Goal: Use online tool/utility: Use online tool/utility

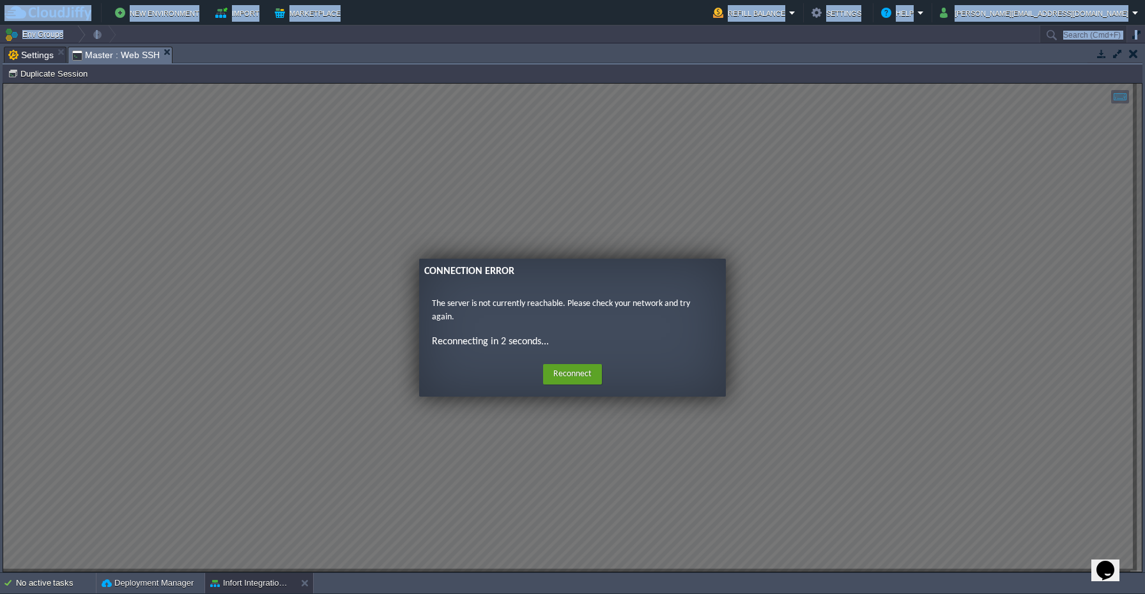
scroll to position [333, 167]
click at [558, 370] on button "Reconnect" at bounding box center [572, 374] width 59 height 20
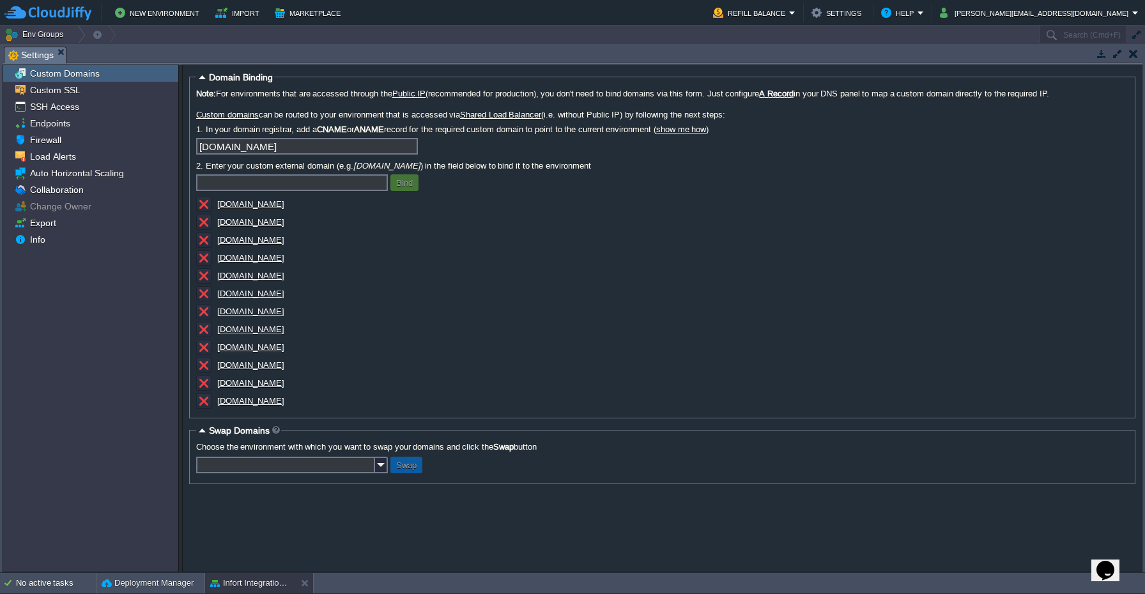
click at [556, 22] on div "New Environment Import Marketplace Bonus $0.00 Upgrade Account Refill Balance S…" at bounding box center [572, 13] width 1145 height 26
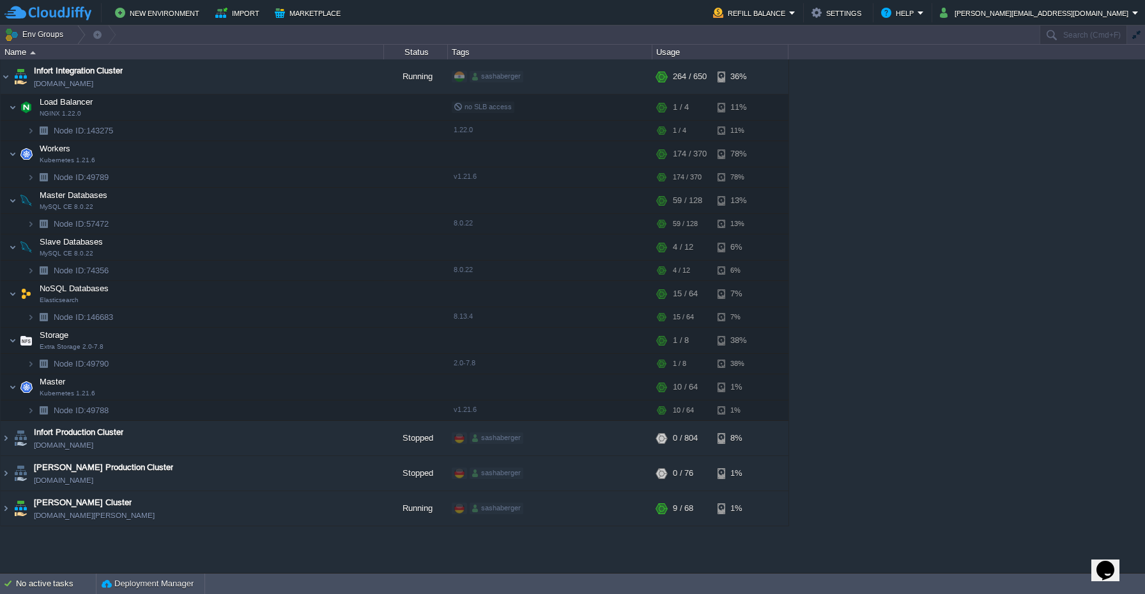
scroll to position [0, 0]
click at [338, 385] on td at bounding box center [345, 386] width 19 height 19
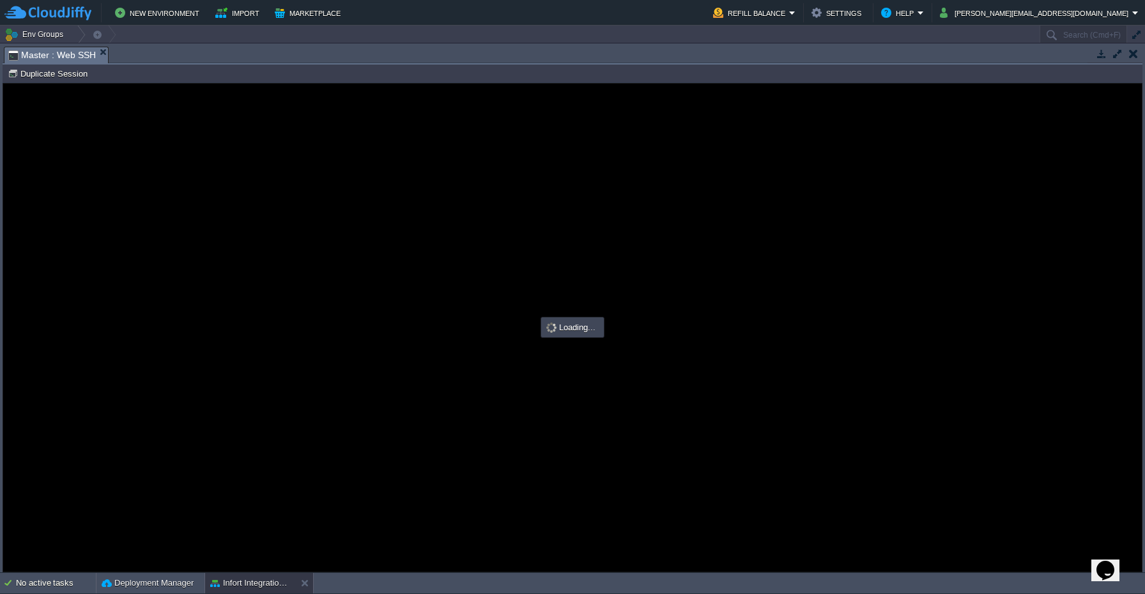
type input "#000000"
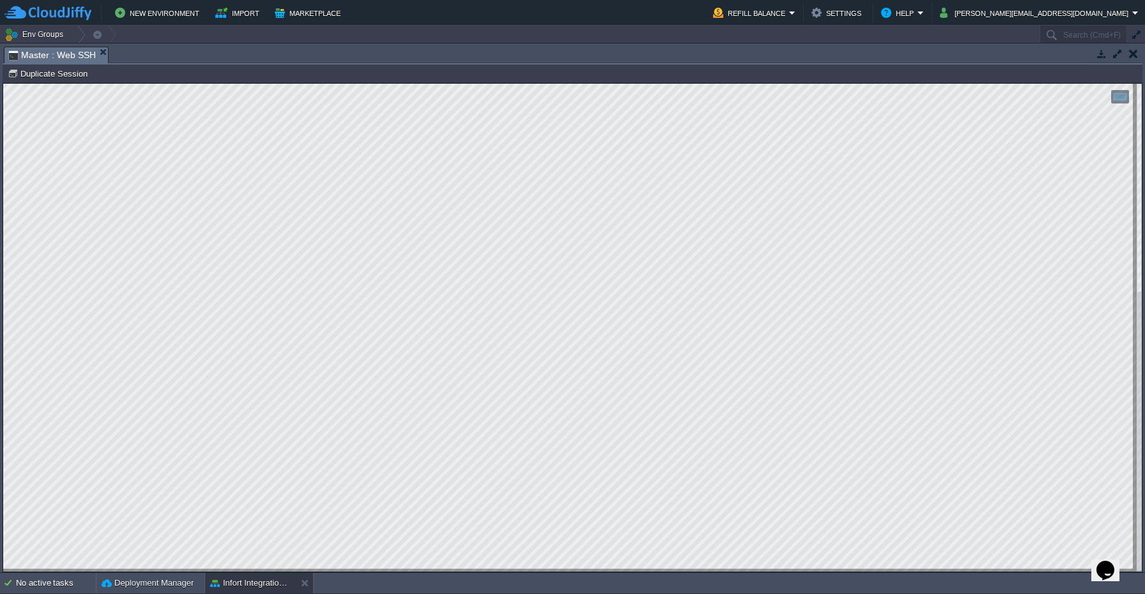
click at [623, 84] on html "Copy: Cmd + C Paste: Cmd + V Settings: Ctrl + Shift + Alt 0" at bounding box center [572, 84] width 1138 height 0
click at [1077, 571] on div at bounding box center [572, 328] width 1138 height 488
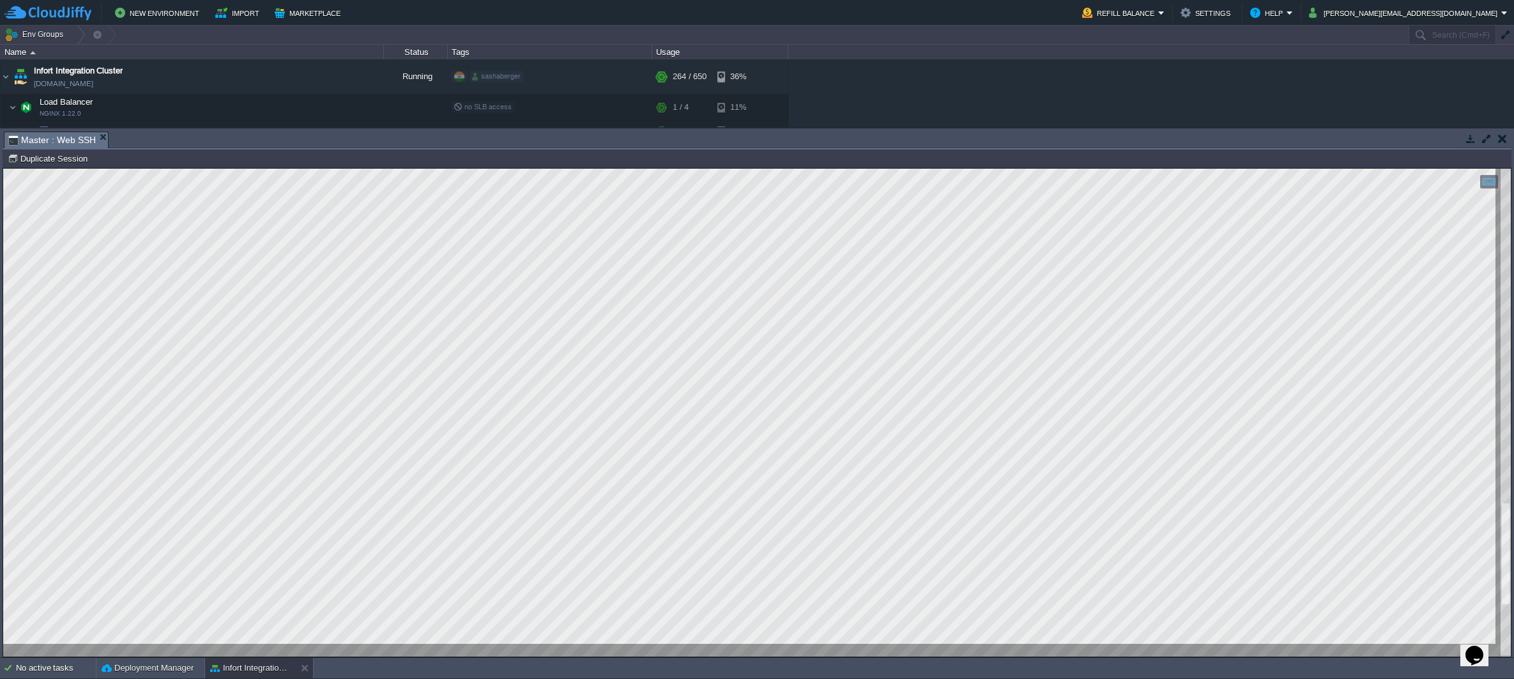
click at [989, 82] on div "Infort Integration Cluster [DOMAIN_NAME] Running sashaberger + Add to Env Group…" at bounding box center [757, 93] width 1514 height 68
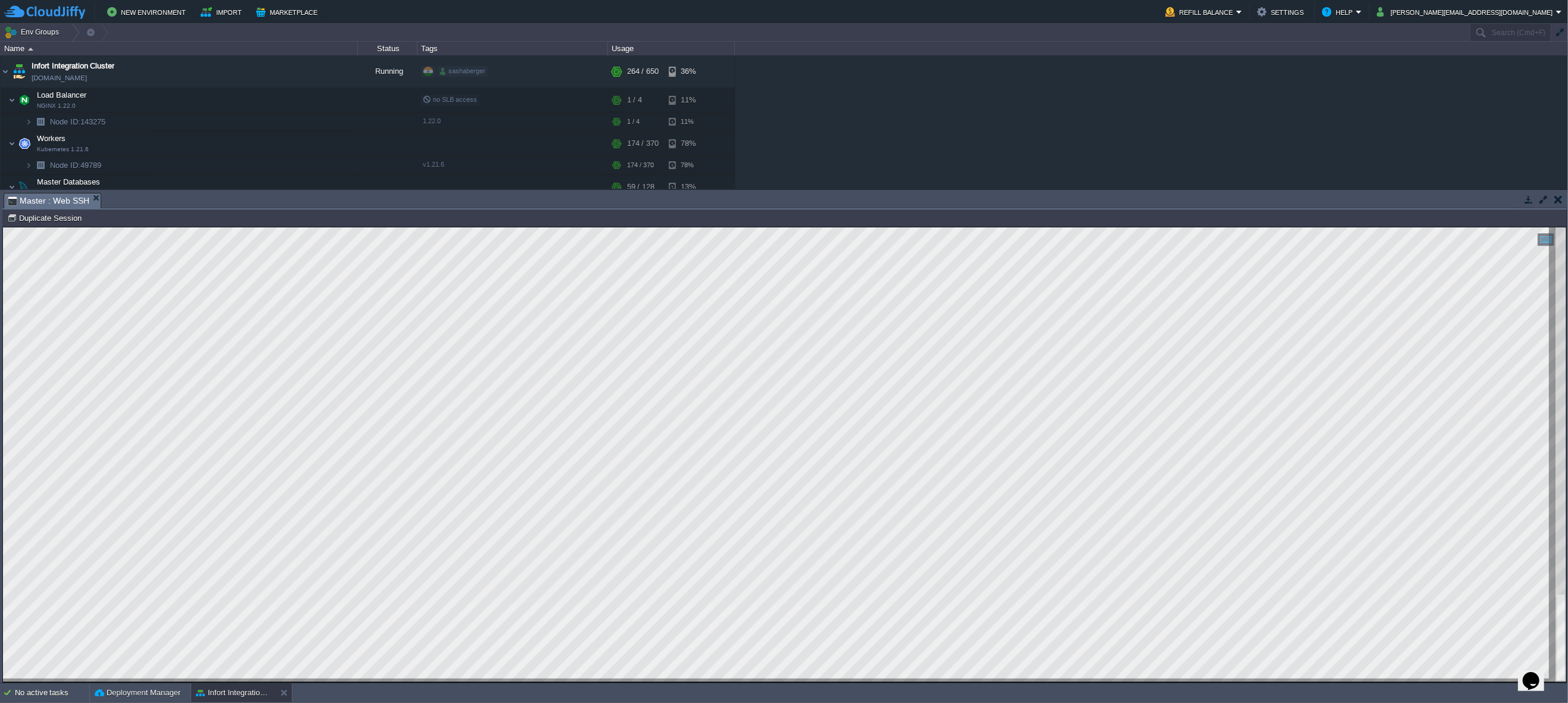
click at [1066, 78] on div "Infort Integration Cluster [DOMAIN_NAME] Running sashaberger + Add to Env Group…" at bounding box center [784, 121] width 1568 height 133
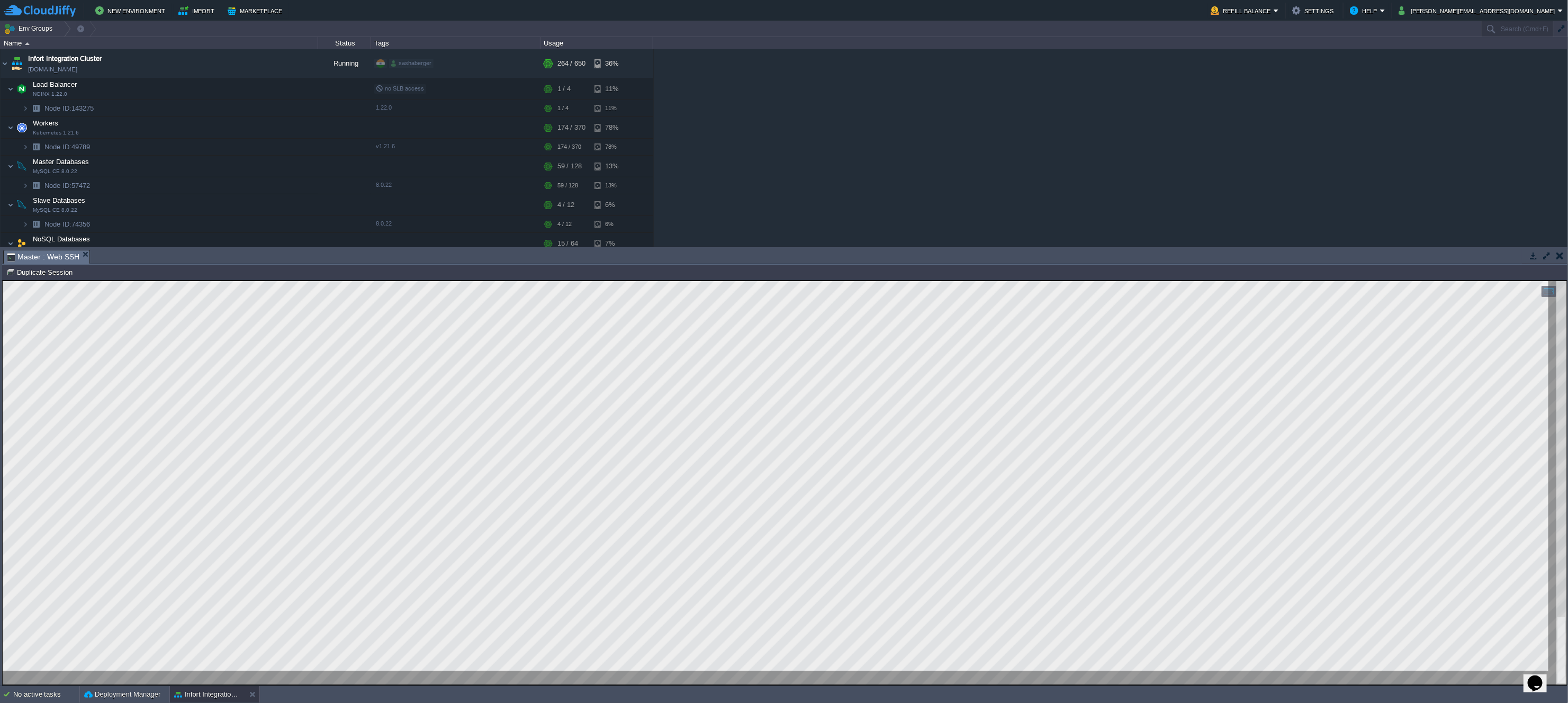
click at [810, 175] on div "Infort Integration Cluster [DOMAIN_NAME] Running sashaberger + Add to Env Group…" at bounding box center [784, 148] width 1569 height 197
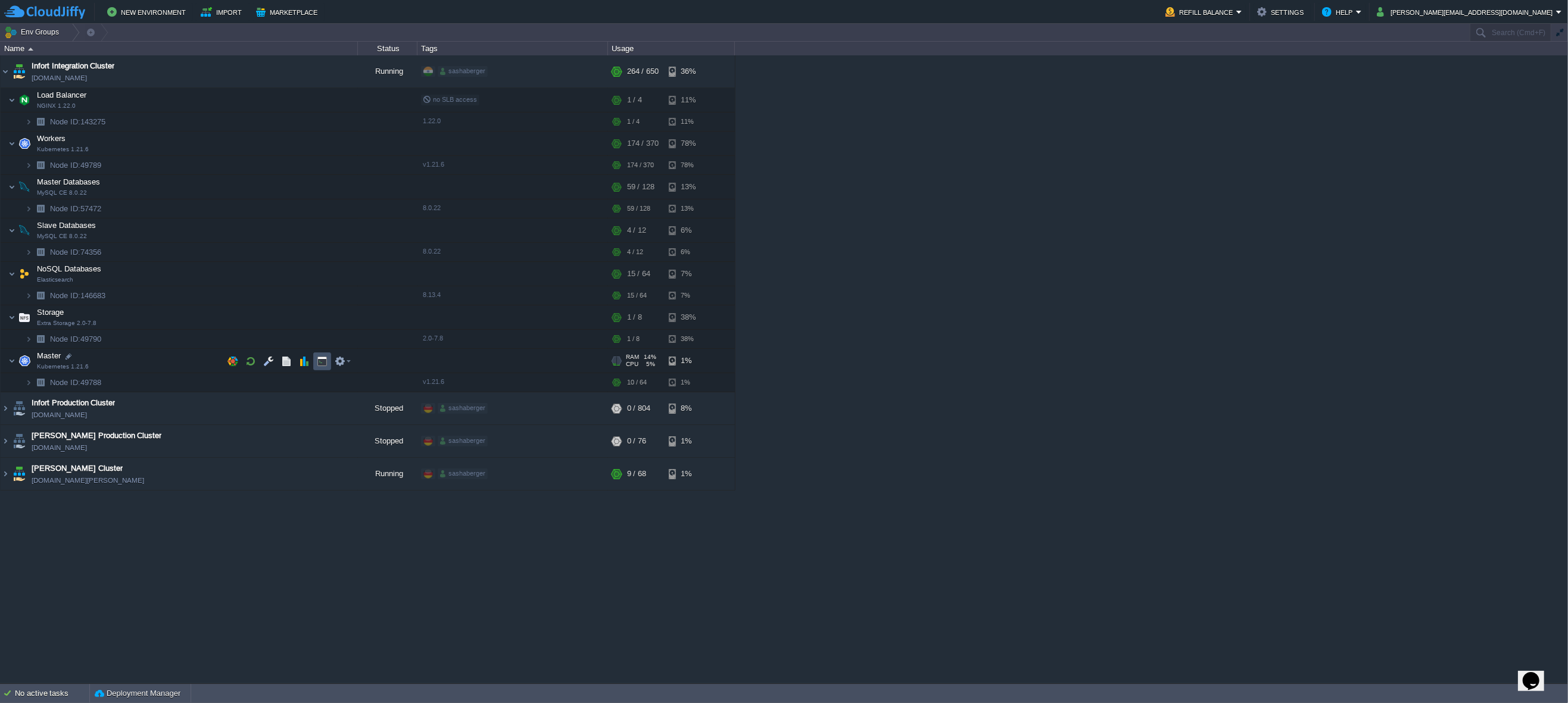
click at [319, 364] on button "button" at bounding box center [322, 361] width 10 height 10
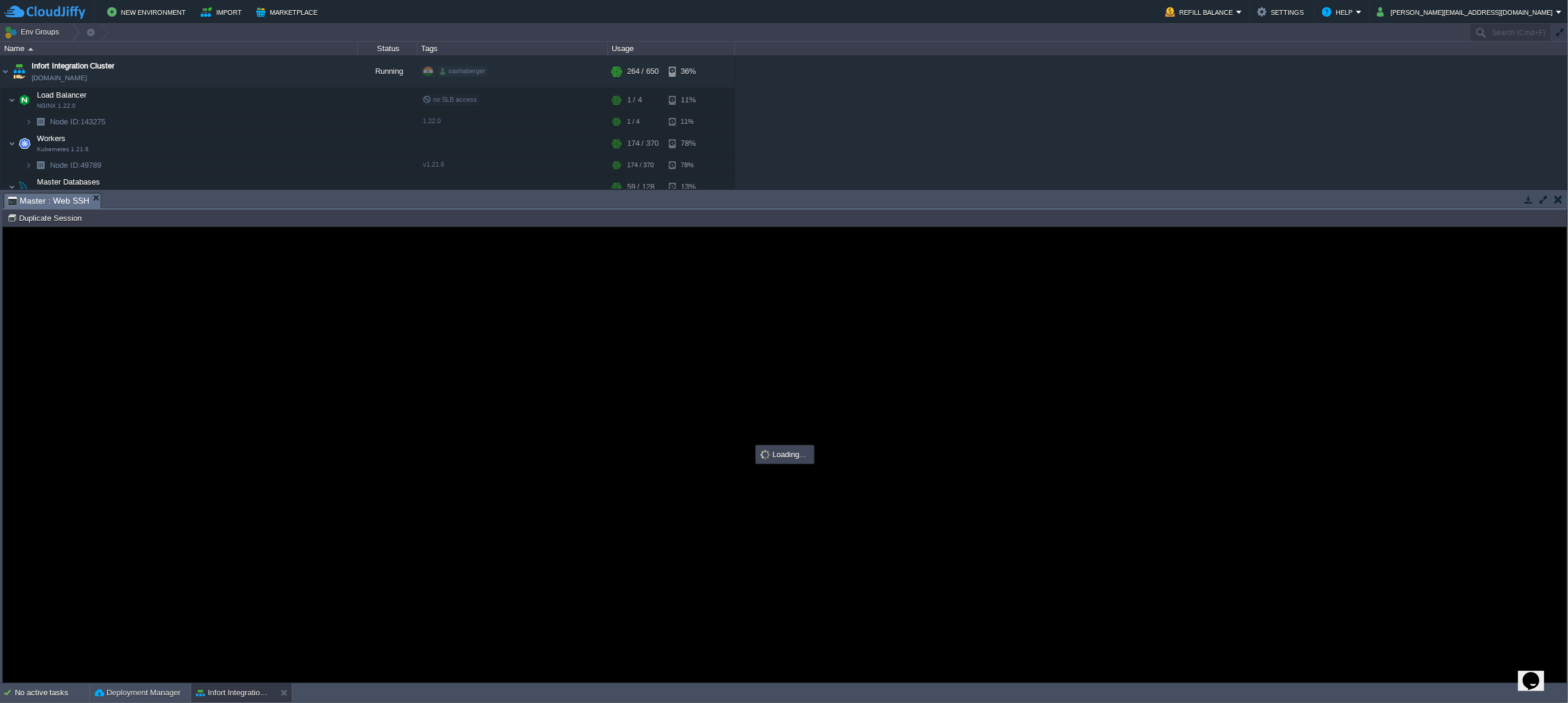
type input "#000000"
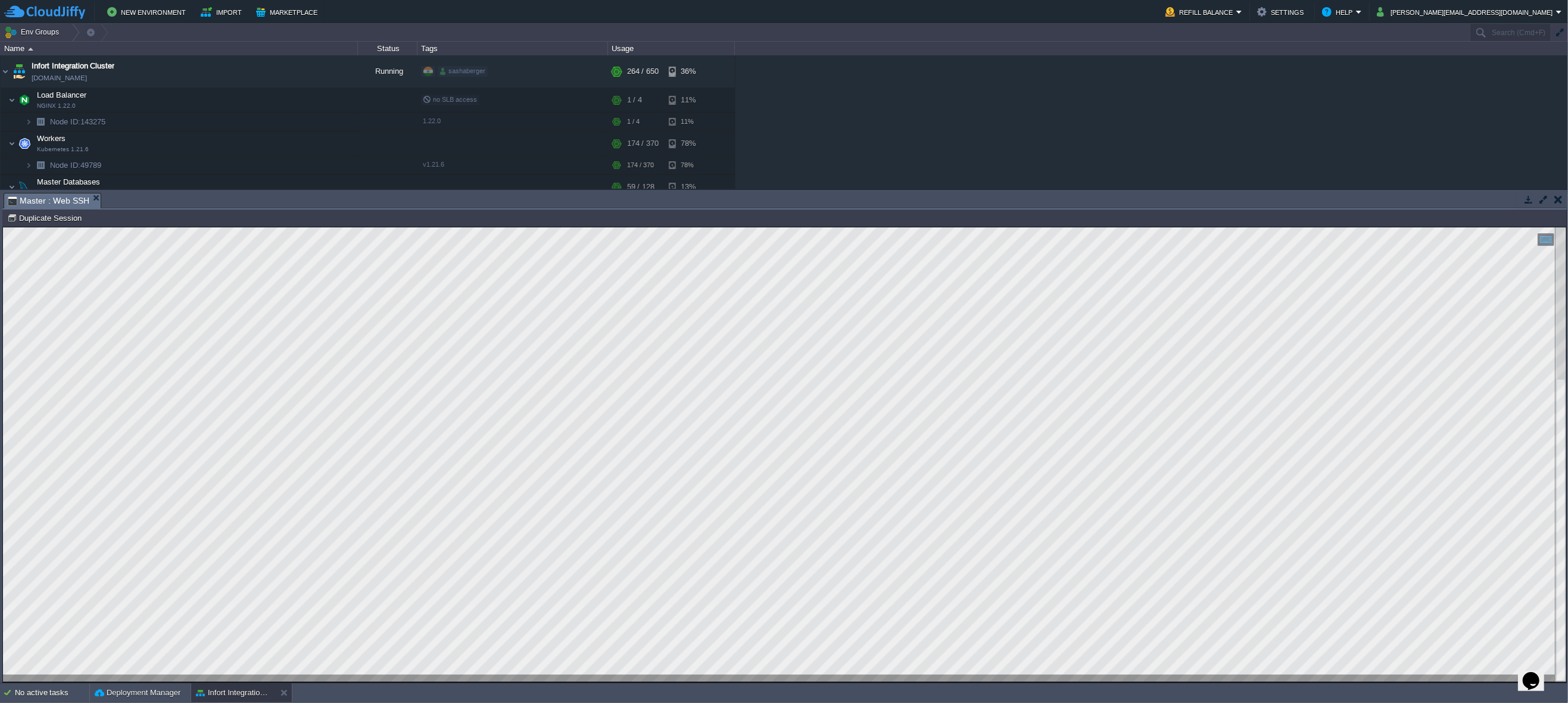
type textarea "[TECHNICAL_ID] - - [[DATE]:15:34:21 +0000] "GET /allergy/v1/patients/580f7951-d…"
